Goal: Navigation & Orientation: Find specific page/section

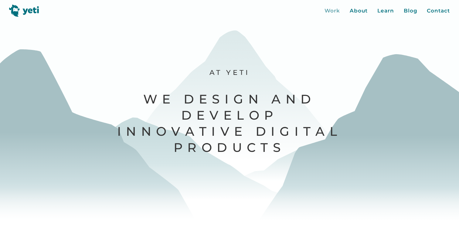
click at [332, 9] on div "Work" at bounding box center [332, 11] width 15 height 8
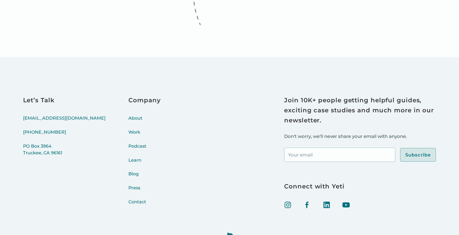
scroll to position [2085, 0]
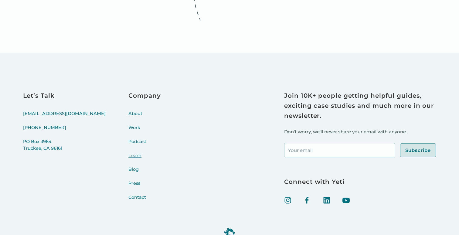
click at [129, 152] on link "Learn" at bounding box center [145, 159] width 32 height 14
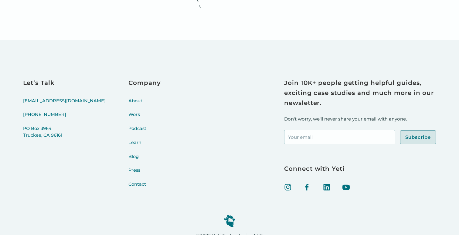
scroll to position [2353, 0]
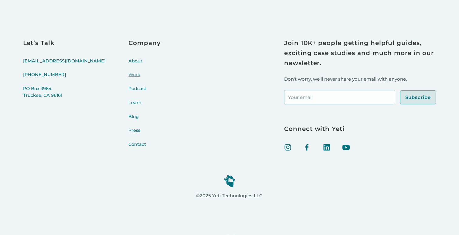
click at [129, 71] on link "Work" at bounding box center [145, 78] width 32 height 14
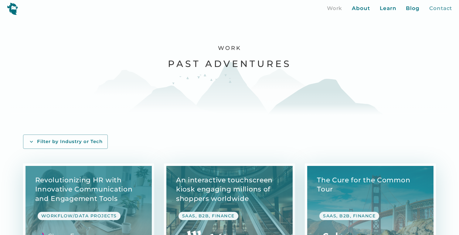
click at [435, 6] on div "Contact" at bounding box center [441, 9] width 23 height 8
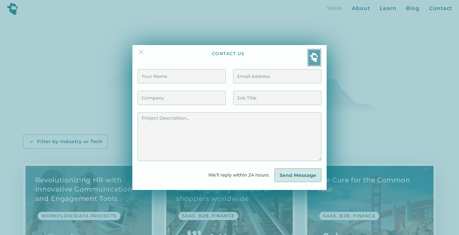
click at [143, 52] on img at bounding box center [141, 51] width 7 height 7
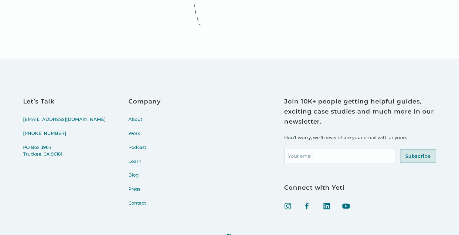
scroll to position [2079, 0]
